Goal: Find specific page/section: Find specific page/section

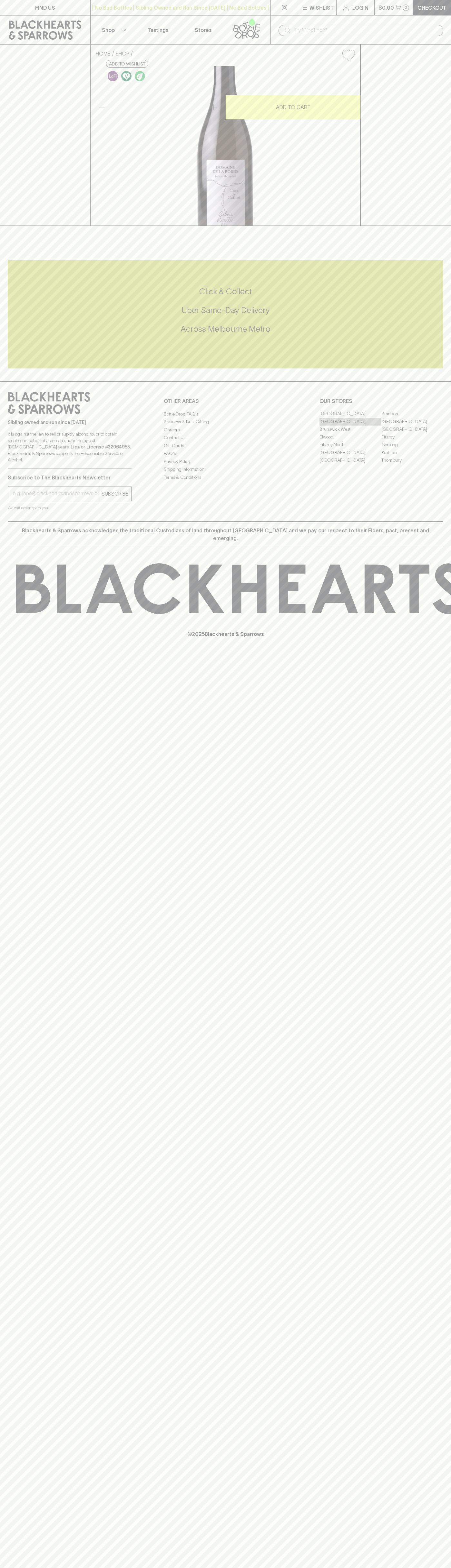
click at [350, 426] on link "[GEOGRAPHIC_DATA]" at bounding box center [351, 421] width 62 height 8
click at [114, 24] on button "Shop" at bounding box center [113, 30] width 45 height 29
click at [423, 1567] on html "FIND US | No Bad Bottles | Sibling Owned and Run Since [DATE] | No Bad Bottles …" at bounding box center [225, 784] width 451 height 1568
click at [92, 1567] on html "FIND US | No Bad Bottles | Sibling Owned and Run Since [DATE] | No Bad Bottles …" at bounding box center [225, 784] width 451 height 1568
click at [25, 1068] on div at bounding box center [225, 784] width 451 height 1568
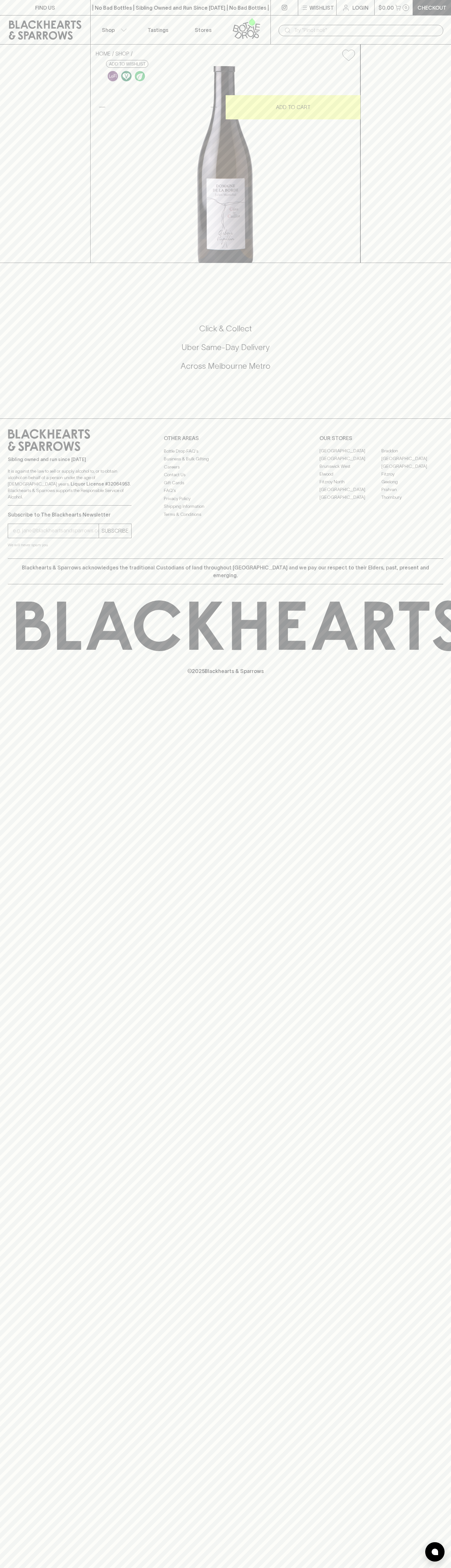
click at [350, 463] on link "[GEOGRAPHIC_DATA]" at bounding box center [351, 458] width 62 height 8
